Goal: Find contact information: Find contact information

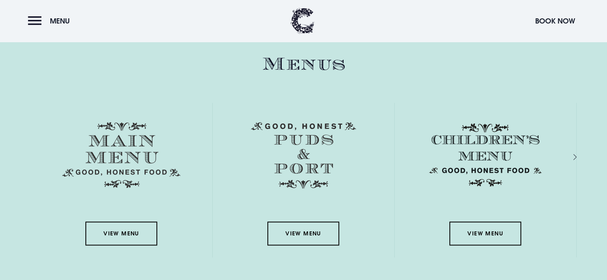
scroll to position [1130, 0]
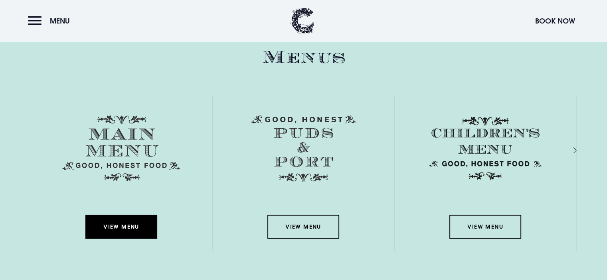
click at [114, 224] on link "View Menu" at bounding box center [121, 227] width 72 height 24
click at [36, 22] on button "Menu" at bounding box center [51, 20] width 46 height 17
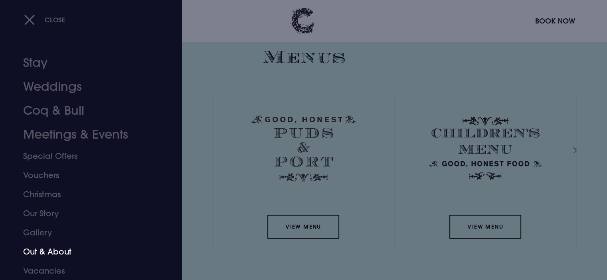
click at [40, 250] on link "Out & About" at bounding box center [86, 251] width 126 height 19
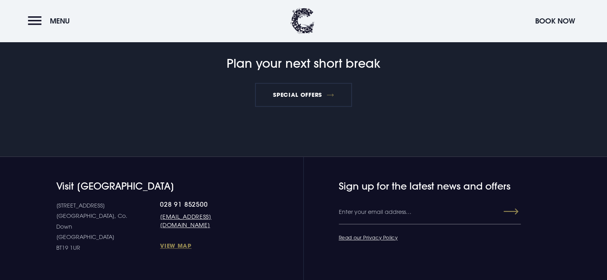
scroll to position [664, 0]
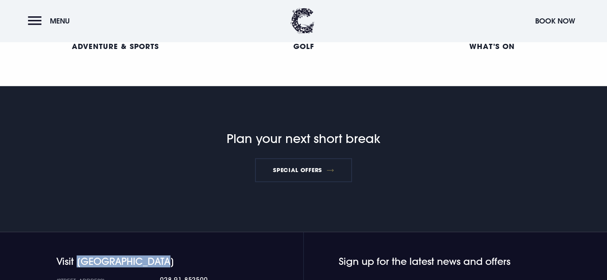
drag, startPoint x: 170, startPoint y: 261, endPoint x: 77, endPoint y: 262, distance: 92.5
click at [77, 262] on h4 "Visit [GEOGRAPHIC_DATA]" at bounding box center [153, 262] width 195 height 12
copy h4 "Clandeboye Lodge"
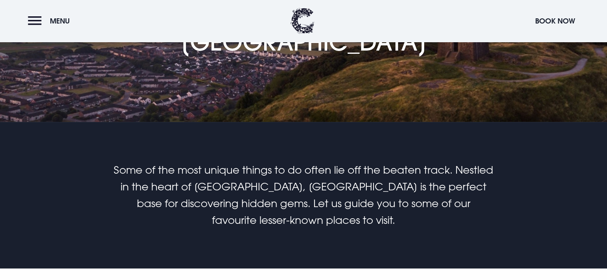
scroll to position [0, 0]
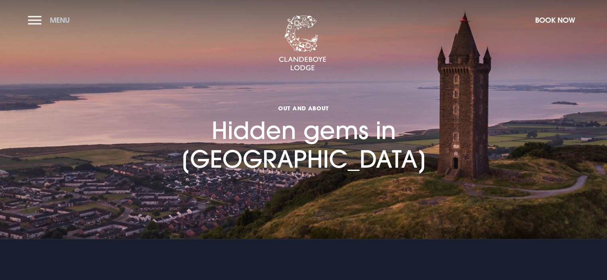
click at [30, 19] on button "Menu" at bounding box center [51, 20] width 46 height 17
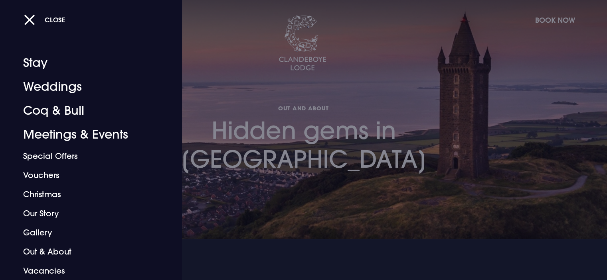
scroll to position [19, 0]
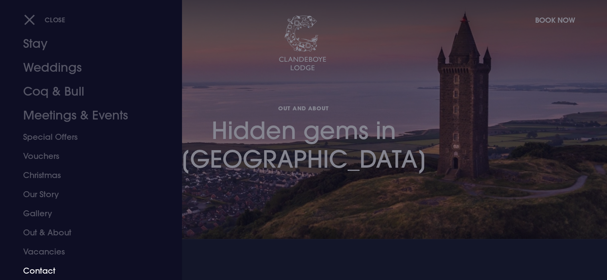
click at [41, 271] on link "Contact" at bounding box center [86, 271] width 126 height 19
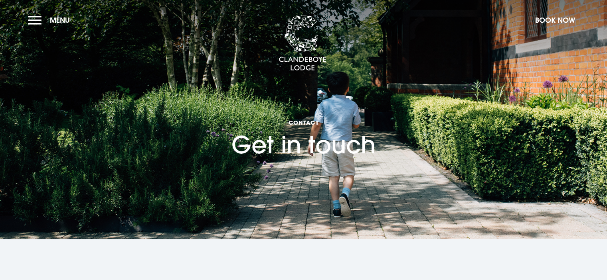
drag, startPoint x: 372, startPoint y: 131, endPoint x: 156, endPoint y: 106, distance: 217.5
click at [156, 106] on section "Contact Get in touch" at bounding box center [303, 119] width 607 height 239
click at [167, 100] on section "Contact Get in touch" at bounding box center [303, 119] width 607 height 239
click at [33, 21] on button "Menu" at bounding box center [51, 20] width 46 height 17
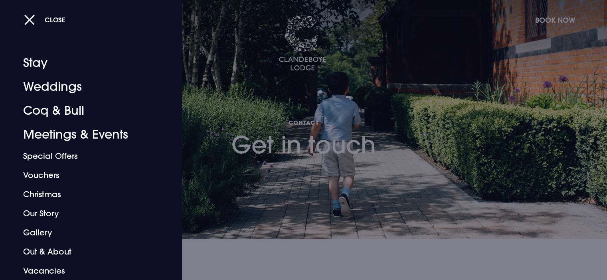
click at [27, 22] on button "Close" at bounding box center [44, 20] width 41 height 16
